Goal: Task Accomplishment & Management: Complete application form

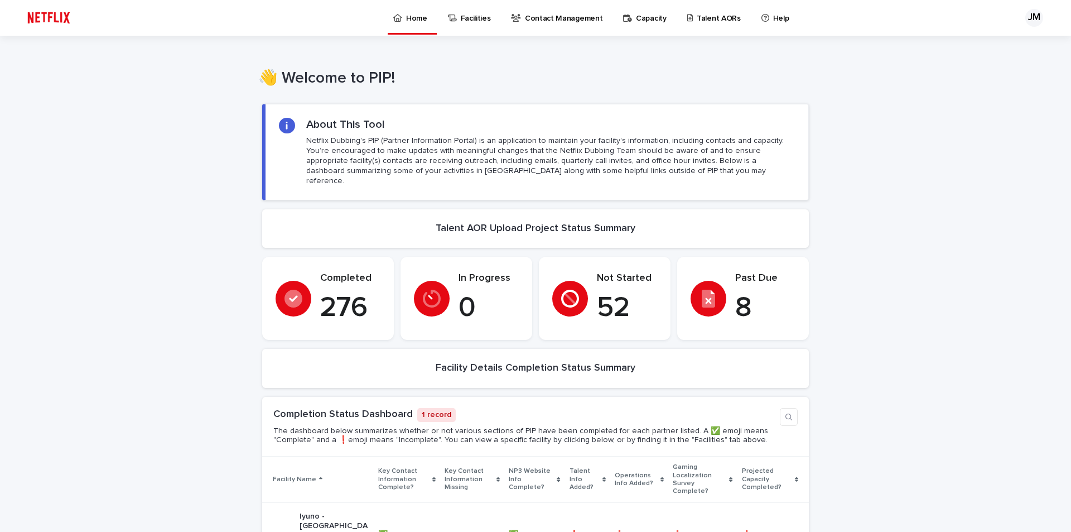
click at [697, 16] on p "Talent AORs" at bounding box center [719, 11] width 44 height 23
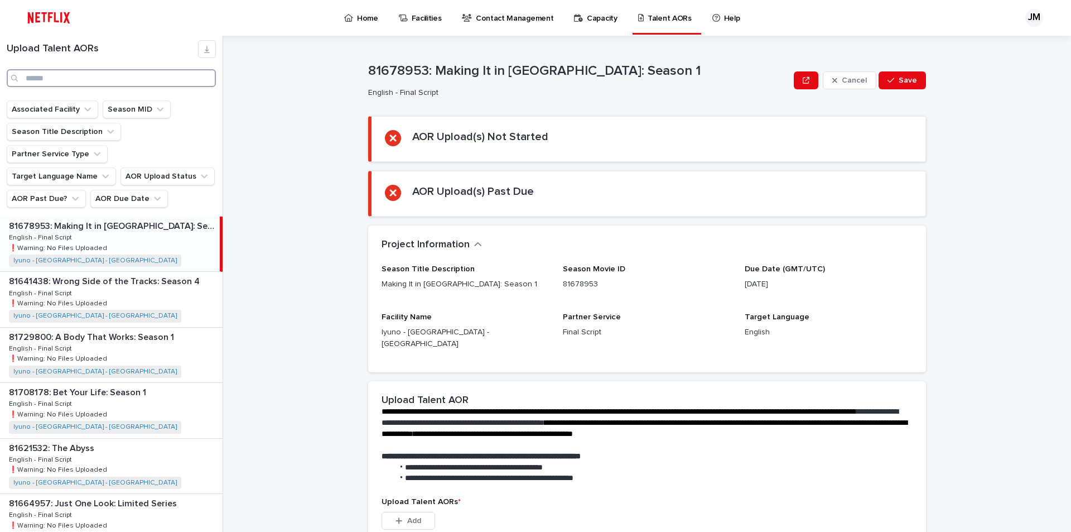
click at [95, 71] on input "Search" at bounding box center [111, 78] width 209 height 18
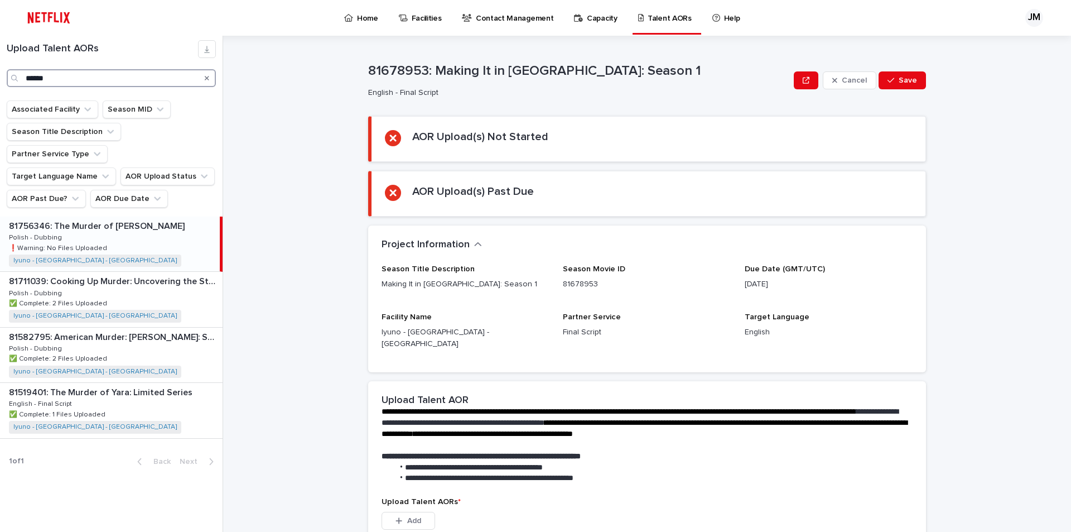
type input "******"
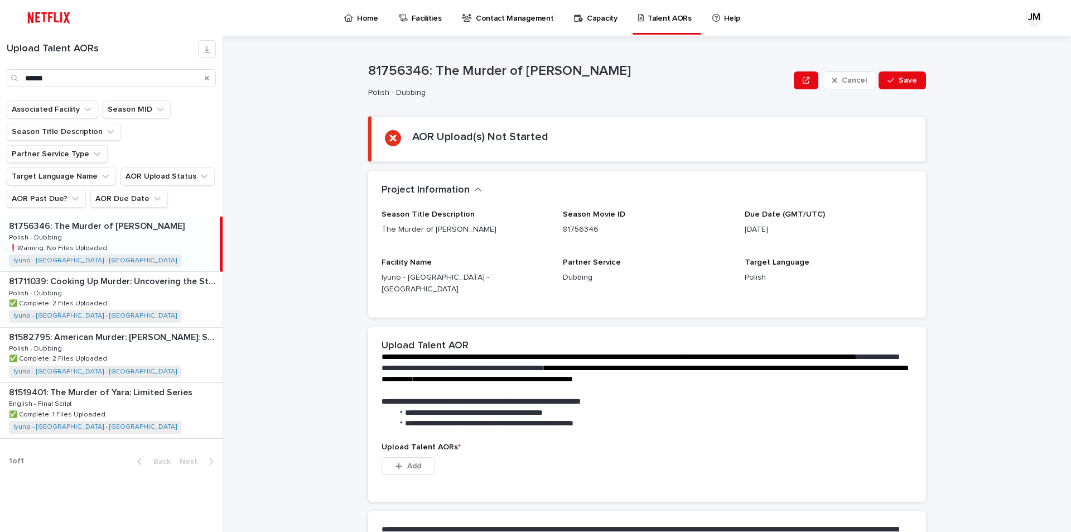
click at [107, 219] on p "81756346: The Murder of [PERSON_NAME]" at bounding box center [98, 225] width 178 height 13
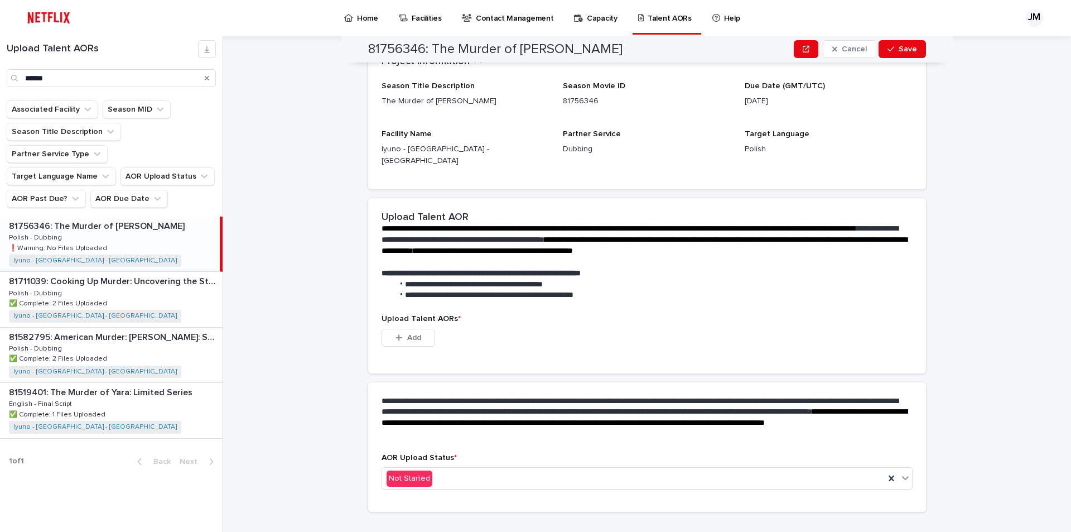
scroll to position [137, 0]
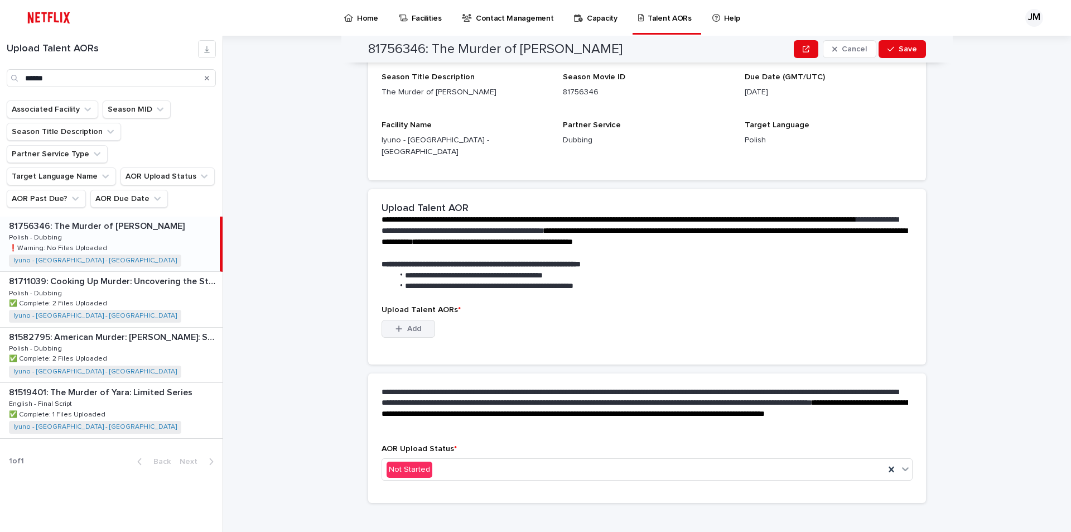
click at [412, 328] on div "Add" at bounding box center [409, 331] width 54 height 22
click at [412, 322] on button "Add" at bounding box center [409, 329] width 54 height 18
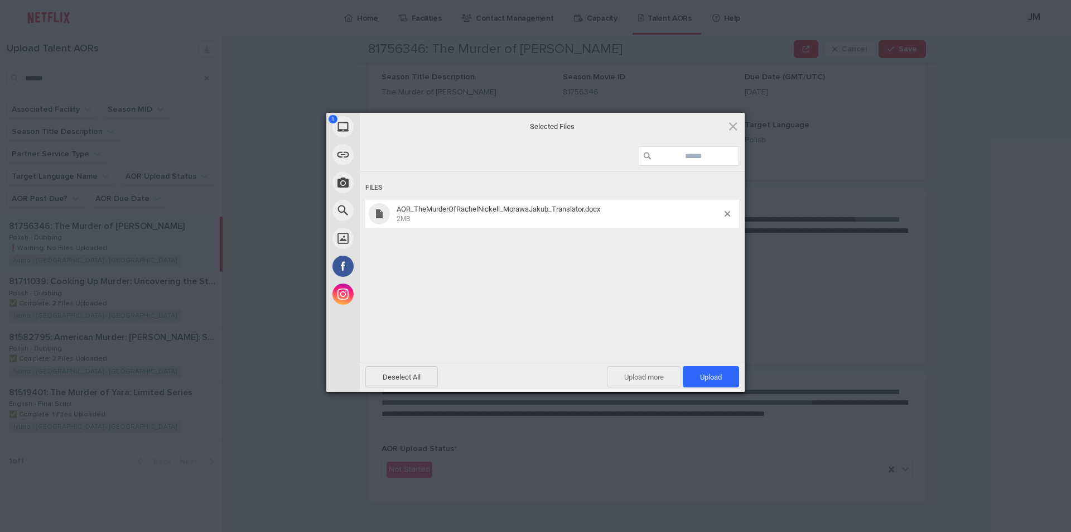
click at [632, 373] on span "Upload more" at bounding box center [644, 376] width 74 height 21
click at [688, 375] on span "Upload 2" at bounding box center [705, 377] width 34 height 8
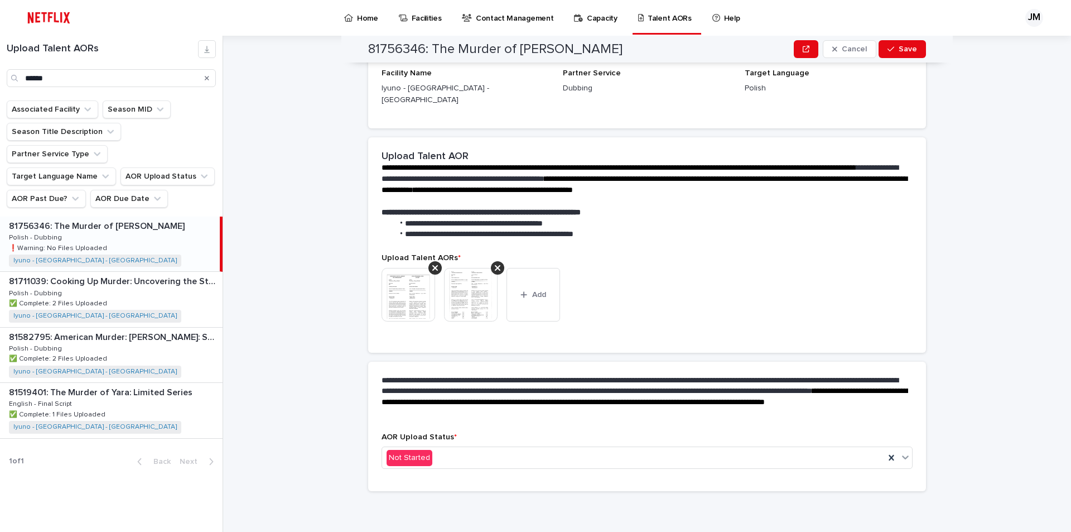
scroll to position [123, 0]
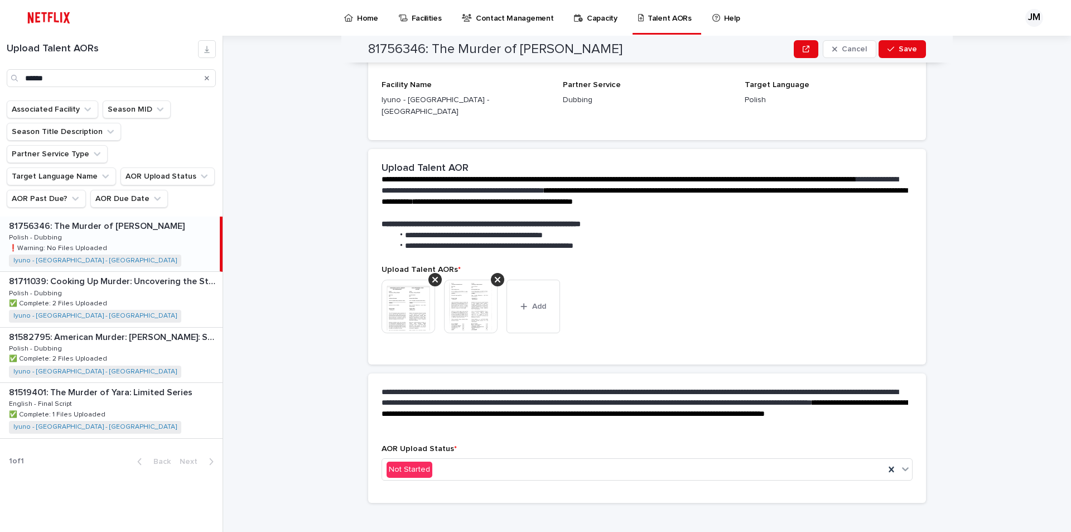
click at [398, 289] on img at bounding box center [409, 307] width 54 height 54
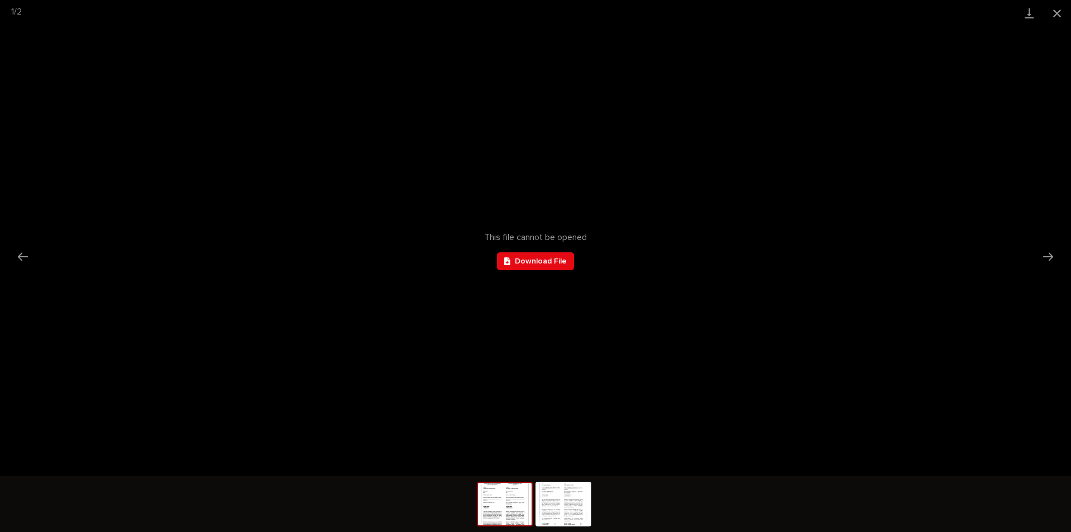
scroll to position [0, 0]
click at [757, 359] on div "This file cannot be opened Download File" at bounding box center [535, 251] width 1071 height 450
click at [1057, 12] on button "Close gallery" at bounding box center [1057, 13] width 28 height 26
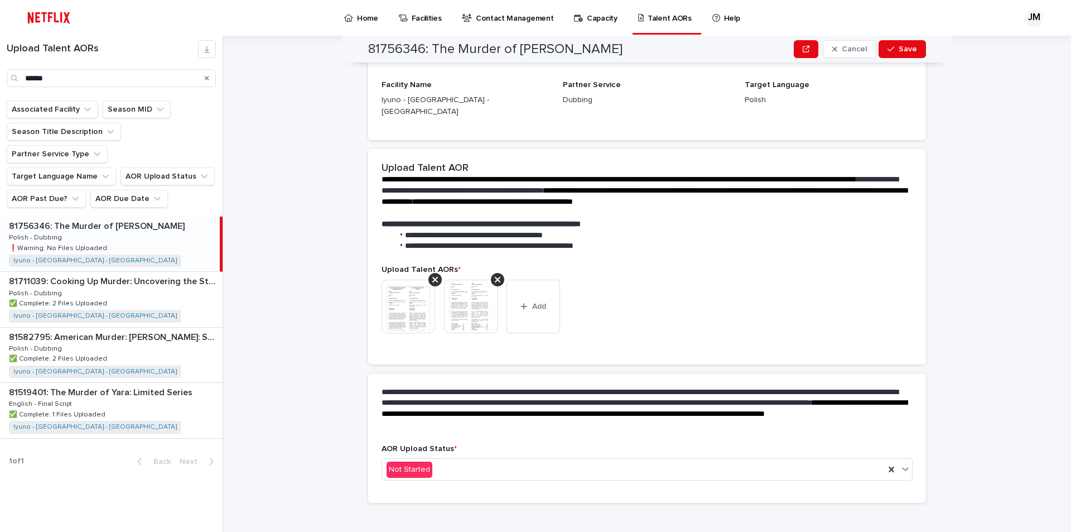
click at [395, 298] on img at bounding box center [409, 307] width 54 height 54
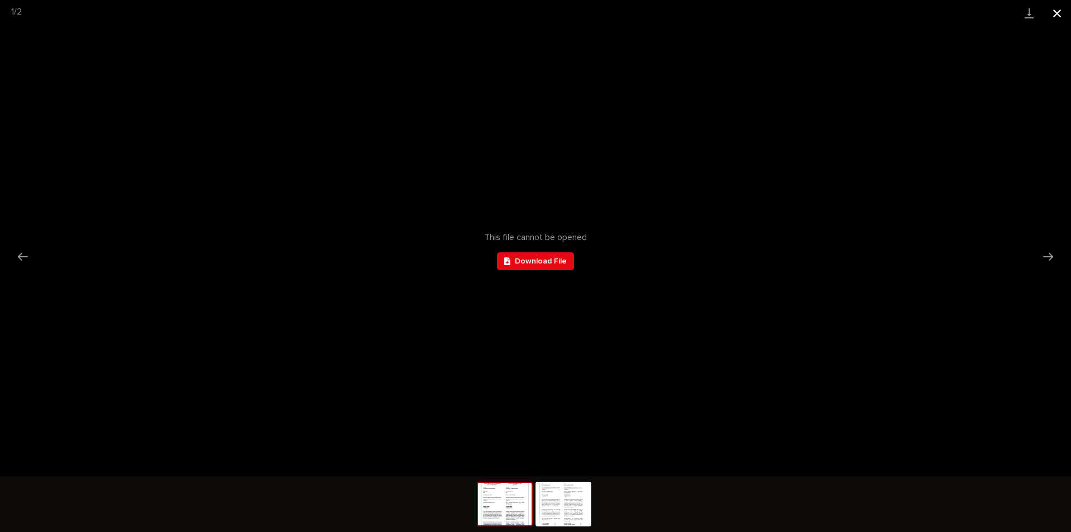
click at [1058, 13] on button "Close gallery" at bounding box center [1057, 13] width 28 height 26
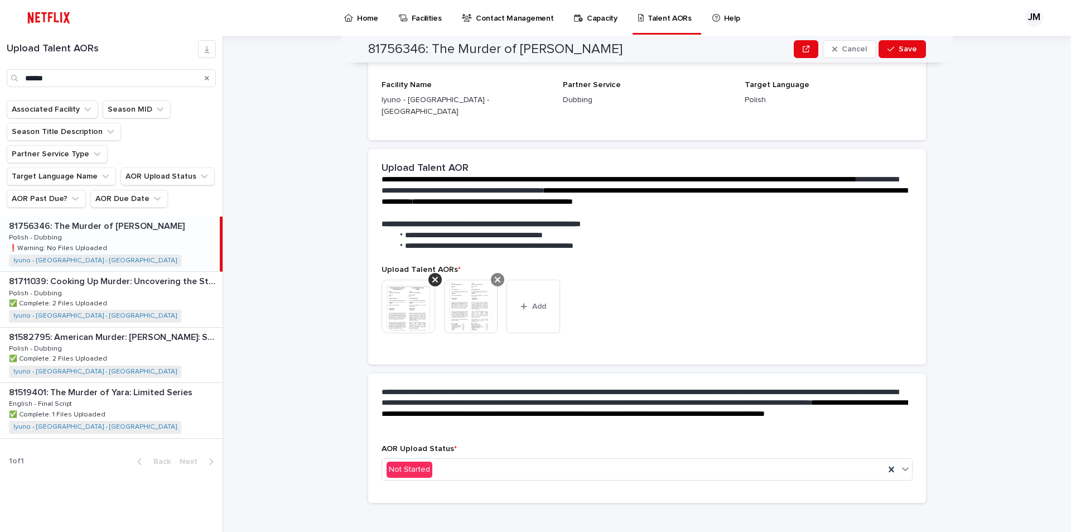
click at [497, 273] on div at bounding box center [497, 279] width 13 height 13
click at [433, 275] on icon at bounding box center [435, 279] width 6 height 9
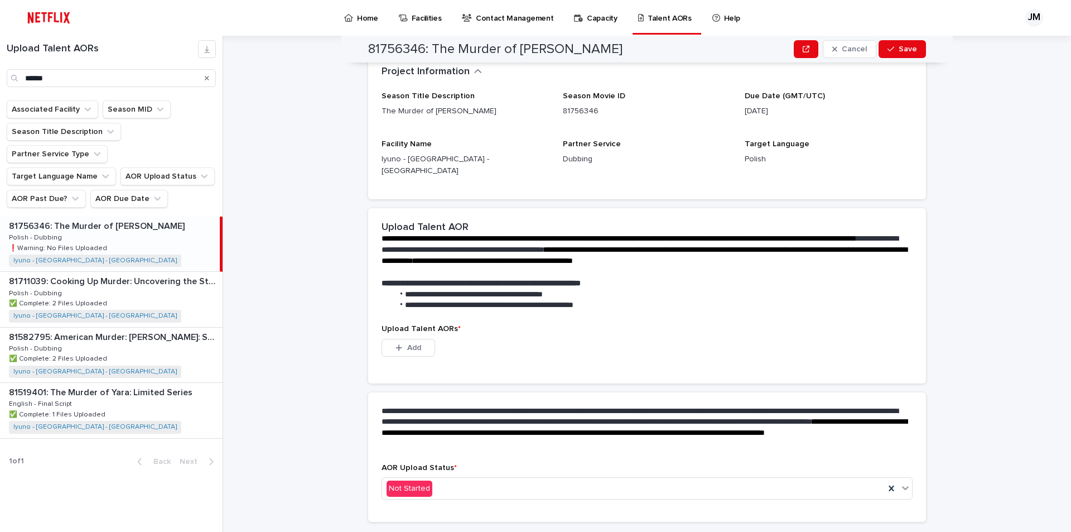
scroll to position [130, 0]
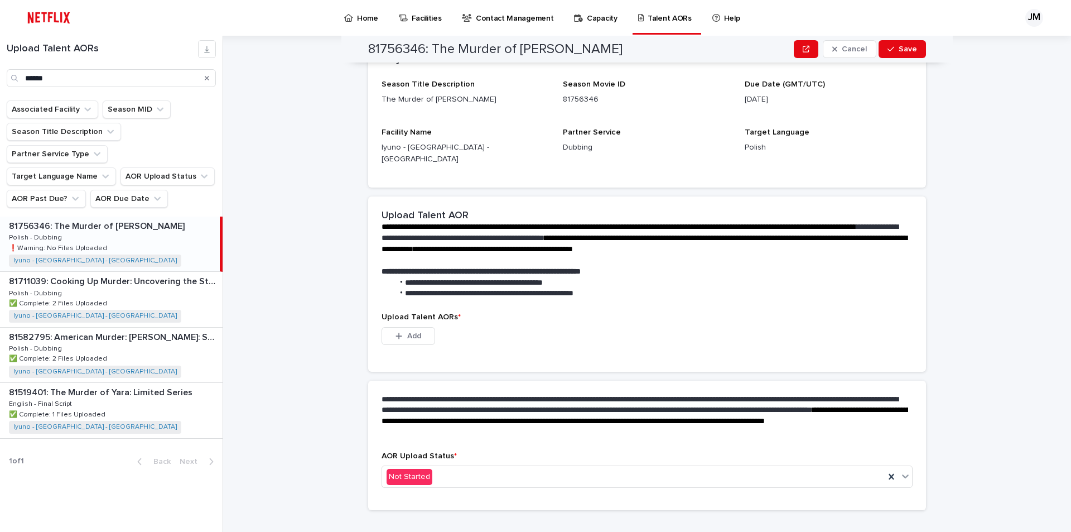
click at [399, 293] on div "**********" at bounding box center [647, 254] width 558 height 117
click at [397, 330] on button "Add" at bounding box center [409, 336] width 54 height 18
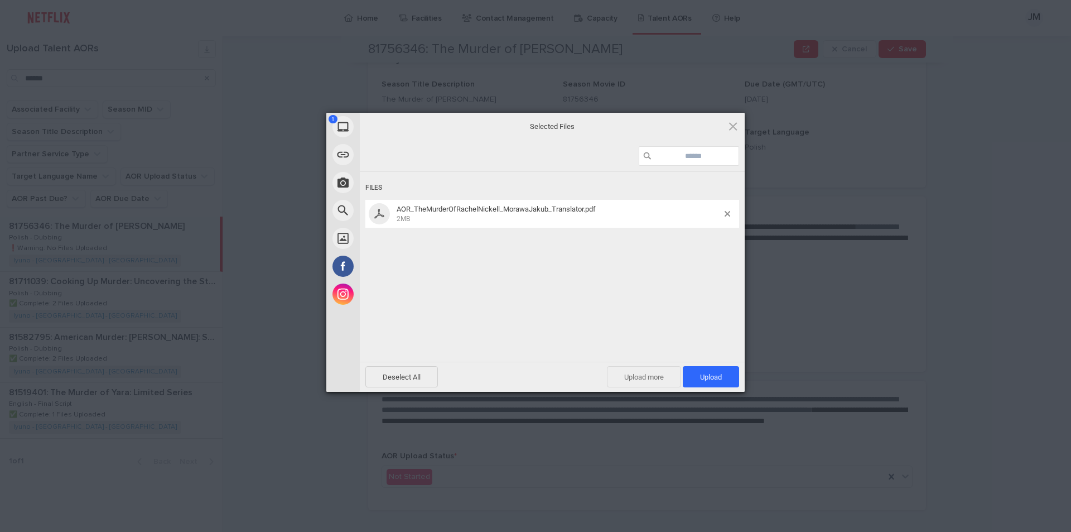
click at [633, 373] on span "Upload more" at bounding box center [644, 376] width 74 height 21
click at [706, 379] on span "Upload 2" at bounding box center [705, 377] width 34 height 8
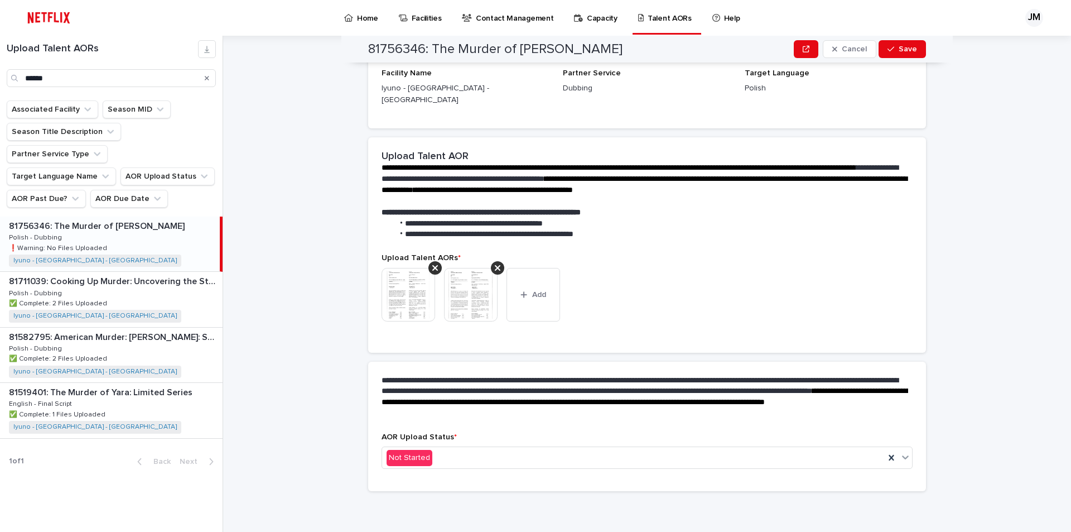
scroll to position [123, 0]
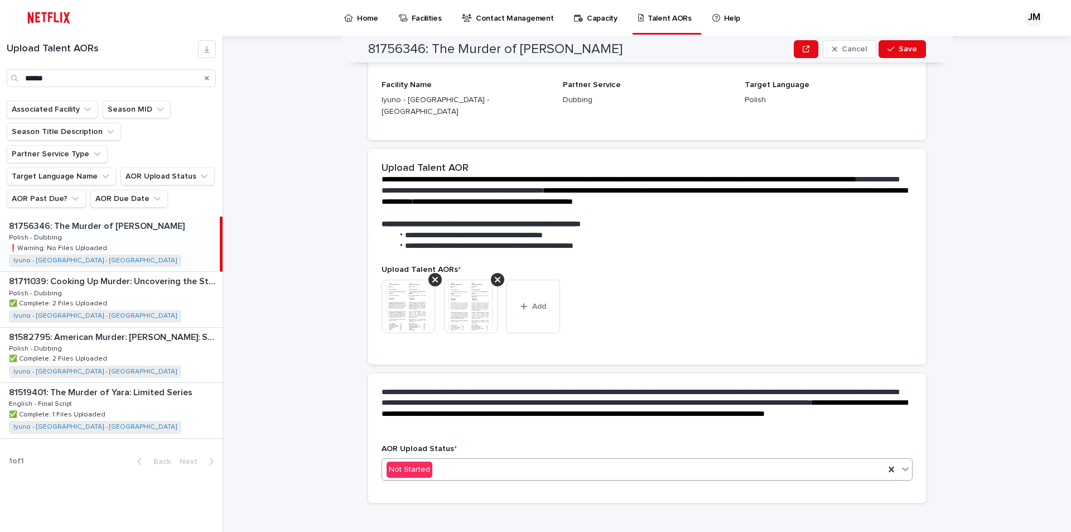
click at [445, 460] on div "Not Started" at bounding box center [633, 469] width 503 height 18
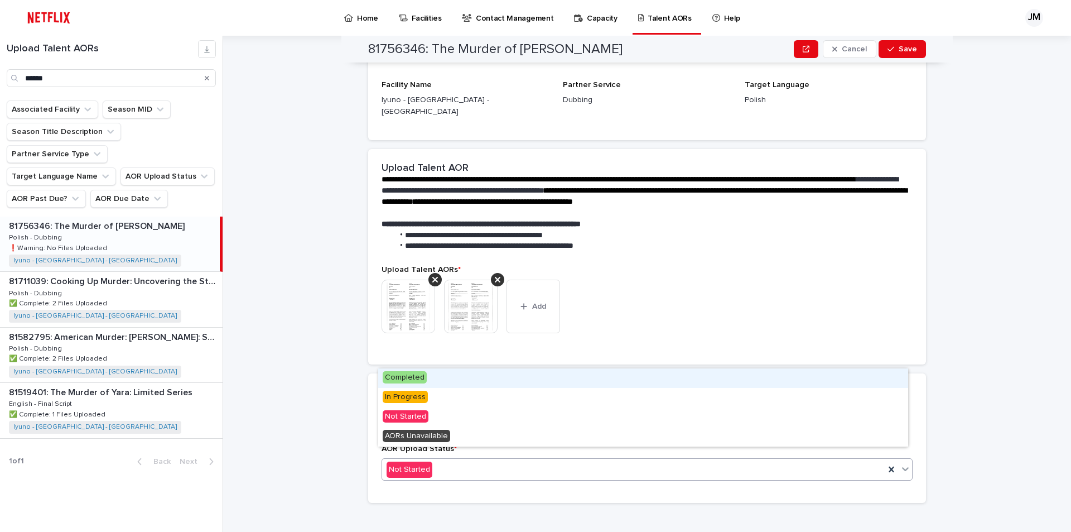
click at [450, 380] on div "Completed" at bounding box center [643, 378] width 530 height 20
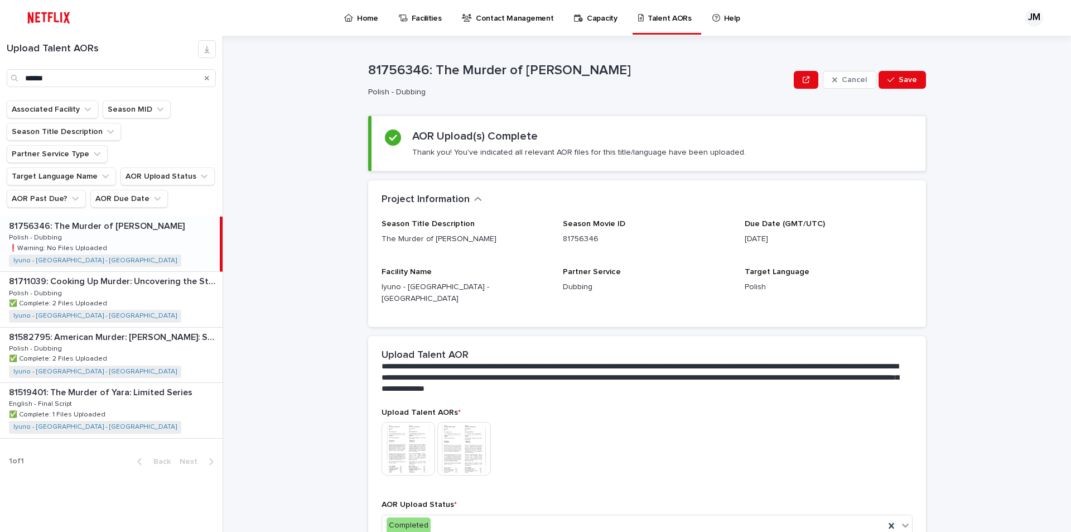
scroll to position [0, 0]
click at [892, 79] on div "button" at bounding box center [893, 80] width 11 height 8
